Goal: Task Accomplishment & Management: Manage account settings

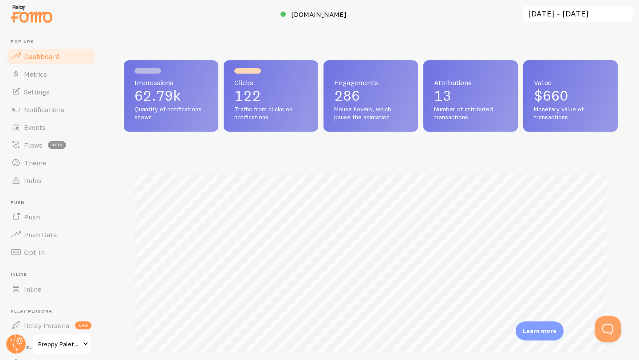
click at [548, 9] on input "[DATE] ~ [DATE]" at bounding box center [578, 14] width 112 height 18
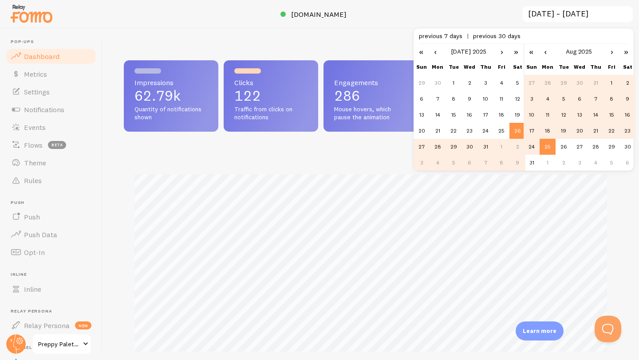
click at [496, 37] on span "previous 30 days" at bounding box center [496, 36] width 47 height 8
click at [478, 18] on div at bounding box center [319, 14] width 639 height 28
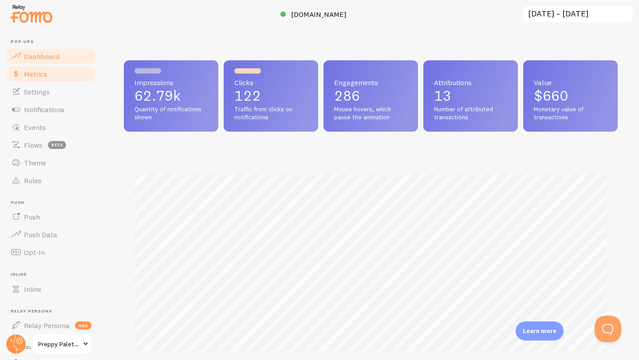
click at [44, 74] on span "Metrics" at bounding box center [35, 74] width 23 height 9
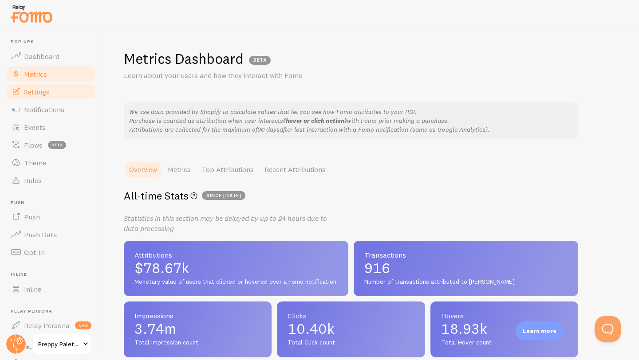
click at [41, 90] on span "Settings" at bounding box center [37, 91] width 26 height 9
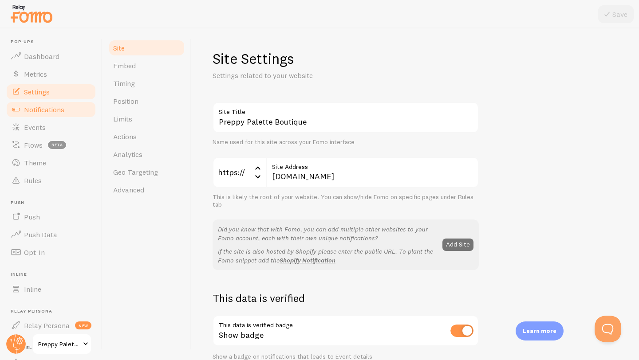
click at [38, 106] on span "Notifications" at bounding box center [44, 109] width 40 height 9
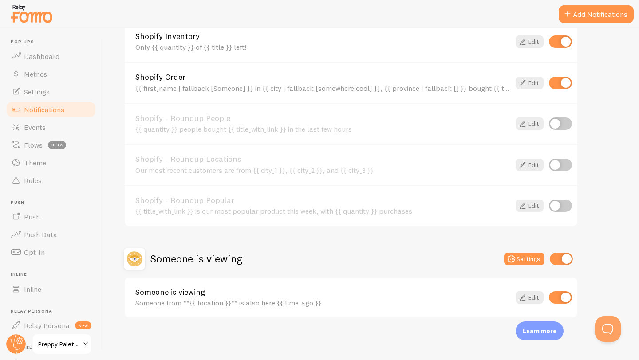
scroll to position [355, 0]
click at [42, 130] on span "Events" at bounding box center [35, 127] width 22 height 9
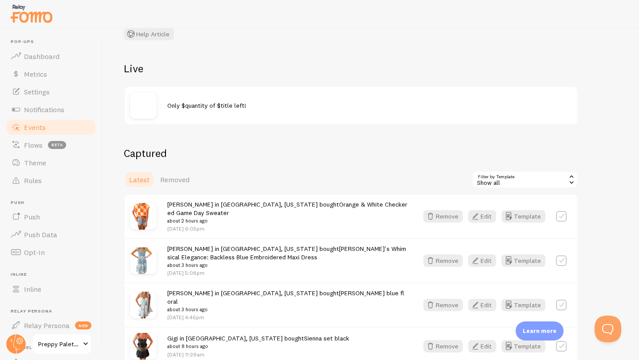
scroll to position [76, 0]
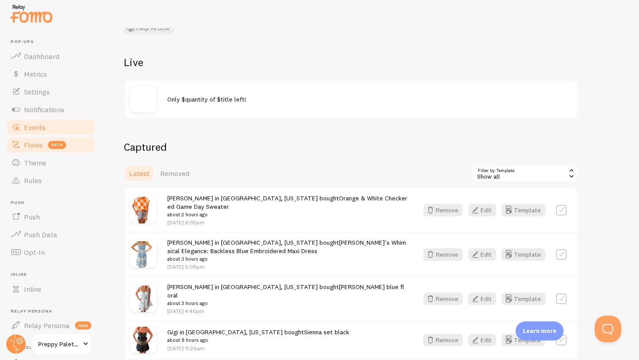
click at [33, 143] on span "Flows" at bounding box center [33, 145] width 19 height 9
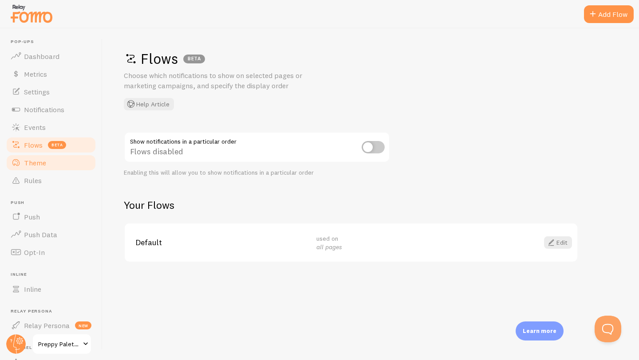
click at [24, 162] on link "Theme" at bounding box center [50, 163] width 91 height 18
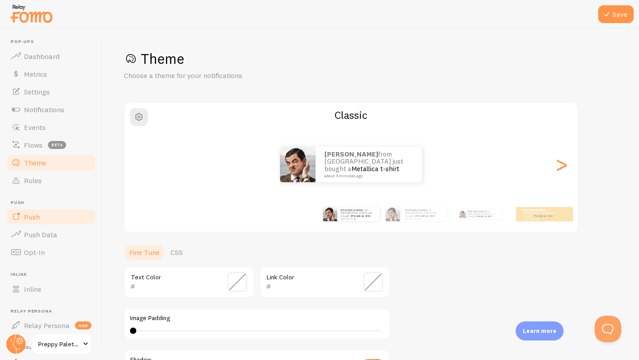
click at [39, 219] on span "Push" at bounding box center [32, 217] width 16 height 9
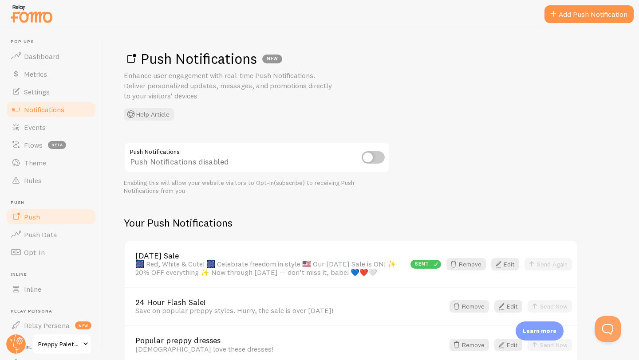
click at [36, 111] on span "Notifications" at bounding box center [44, 109] width 40 height 9
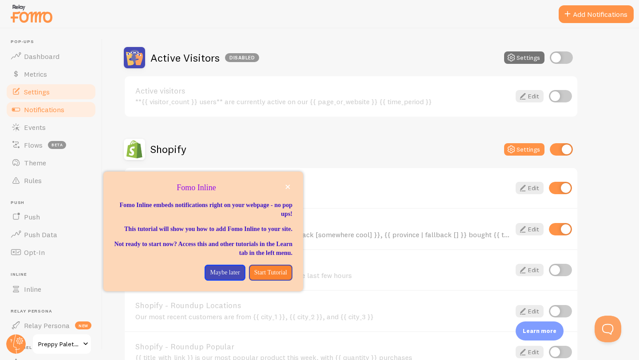
click at [40, 89] on span "Settings" at bounding box center [37, 91] width 26 height 9
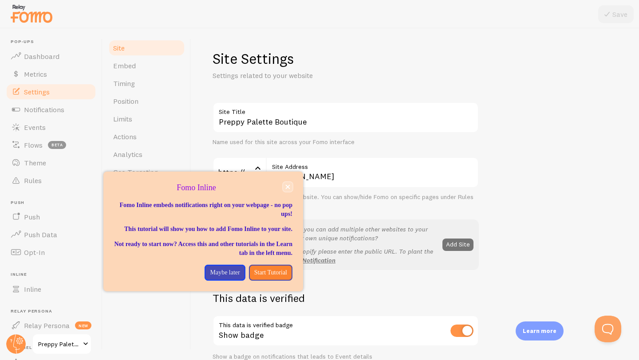
click at [288, 187] on icon "close," at bounding box center [288, 187] width 4 height 4
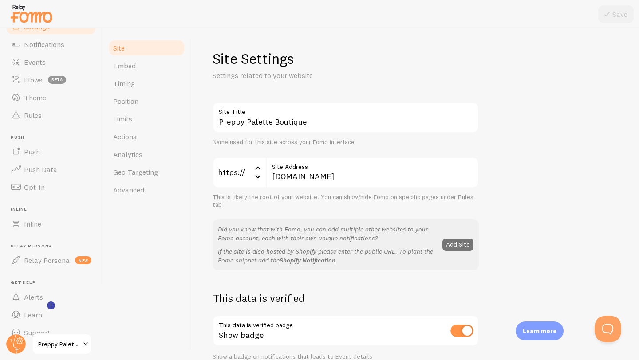
scroll to position [78, 0]
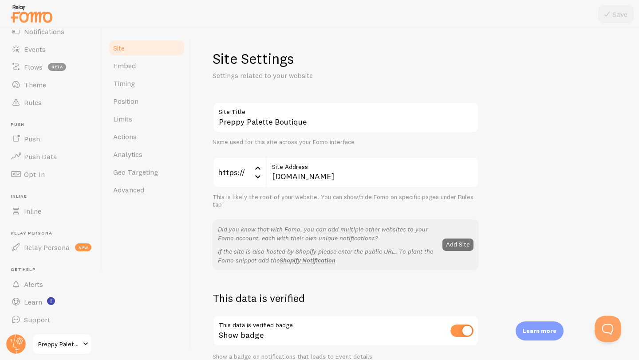
click at [51, 344] on span "Preppy Palette Boutique" at bounding box center [59, 344] width 42 height 11
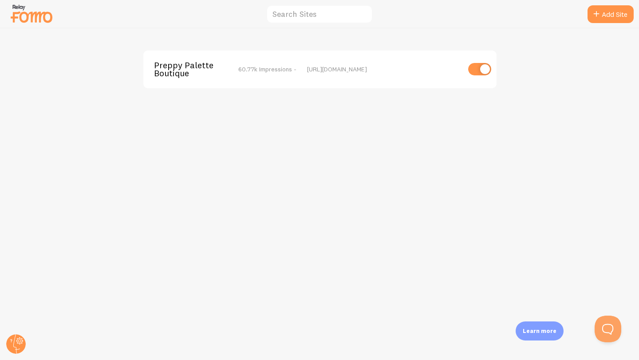
click at [197, 70] on span "Preppy Palette Boutique" at bounding box center [189, 69] width 71 height 16
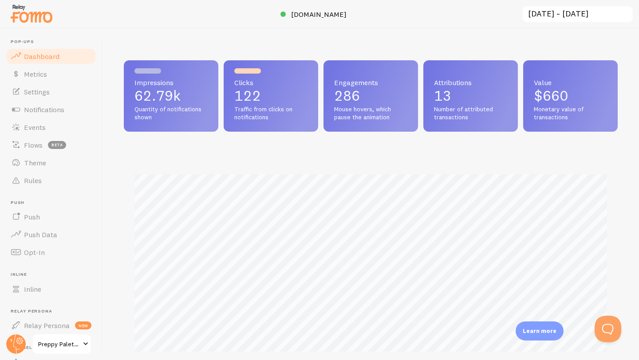
scroll to position [233, 494]
click at [87, 345] on span at bounding box center [85, 344] width 11 height 11
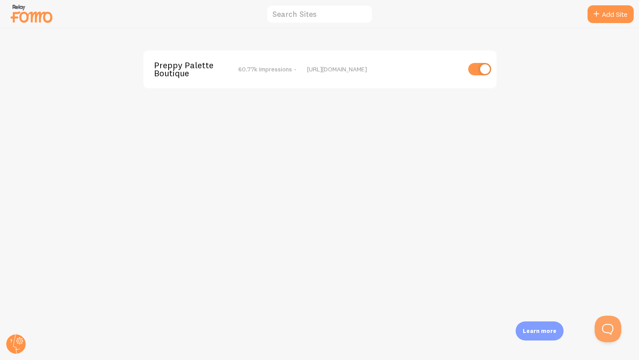
click at [222, 67] on span "Preppy Palette Boutique" at bounding box center [189, 69] width 71 height 16
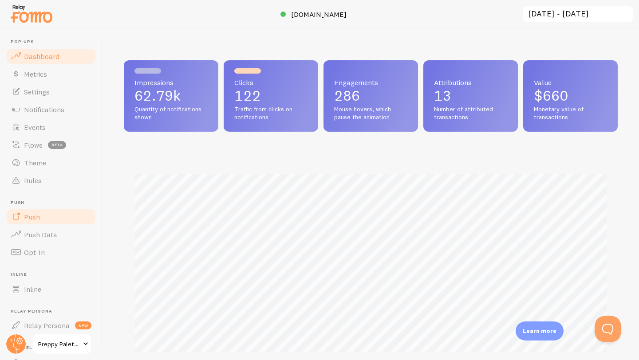
scroll to position [233, 494]
click at [14, 341] on circle at bounding box center [16, 345] width 20 height 20
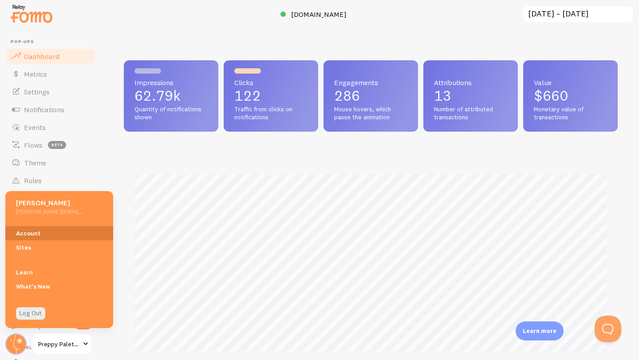
click at [31, 231] on link "Account" at bounding box center [59, 233] width 108 height 14
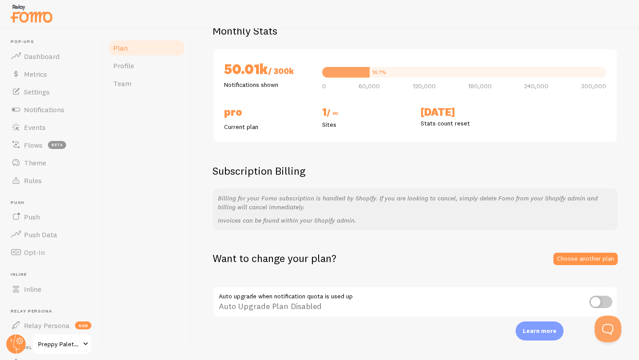
scroll to position [79, 0]
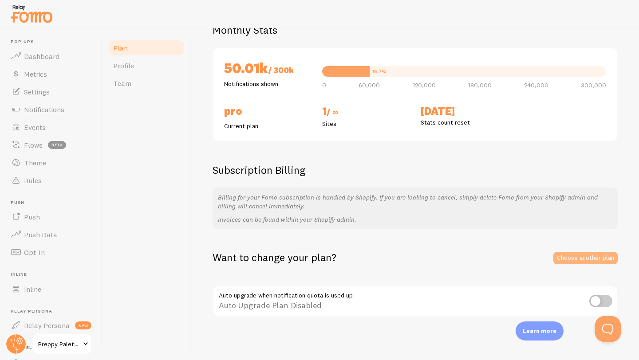
click at [568, 260] on link "Choose another plan" at bounding box center [586, 258] width 64 height 12
